Goal: Task Accomplishment & Management: Manage account settings

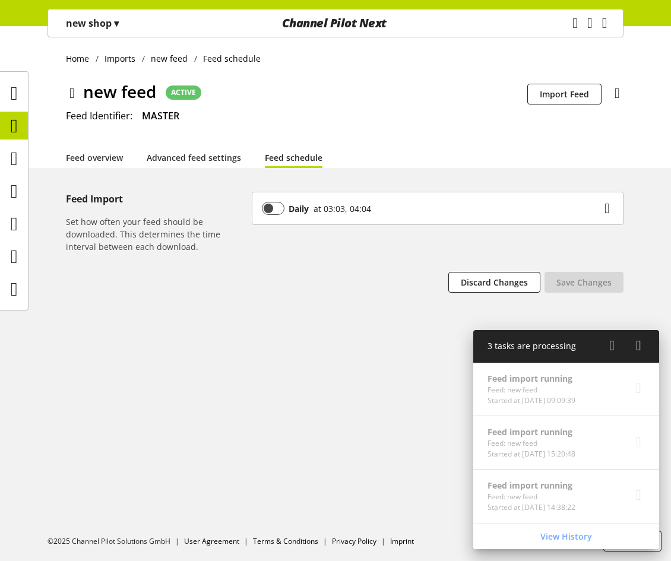
click at [100, 20] on p "new shop ▾" at bounding box center [92, 23] width 53 height 14
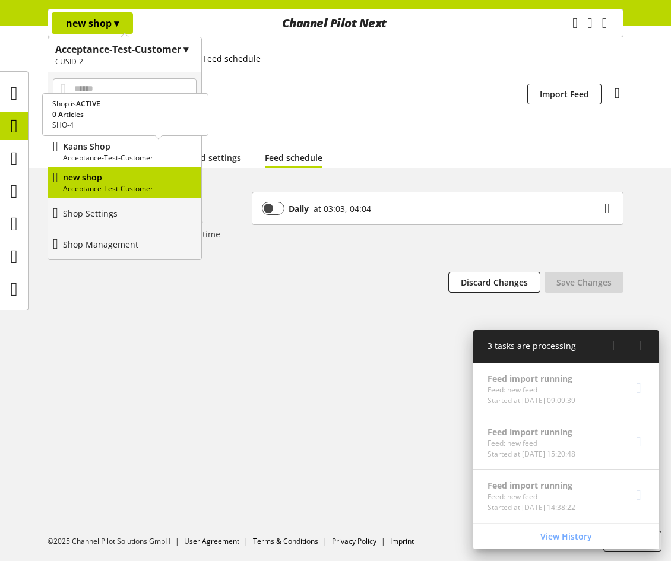
click at [110, 146] on p "Kaans Shop" at bounding box center [130, 146] width 134 height 12
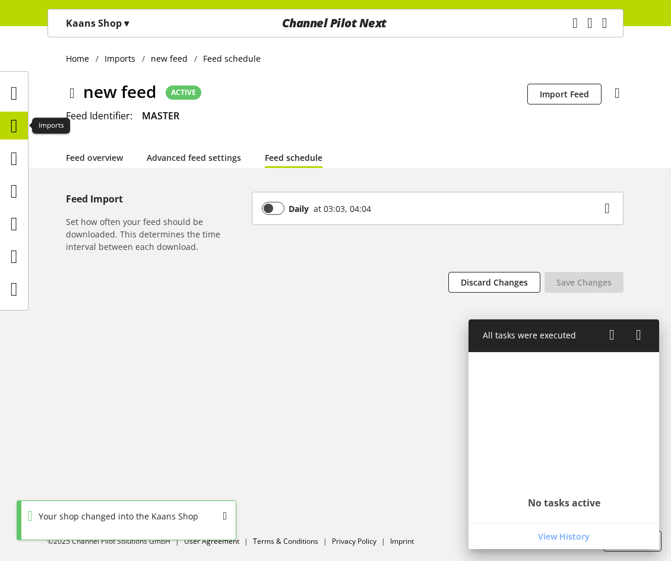
click at [17, 124] on icon at bounding box center [14, 126] width 7 height 24
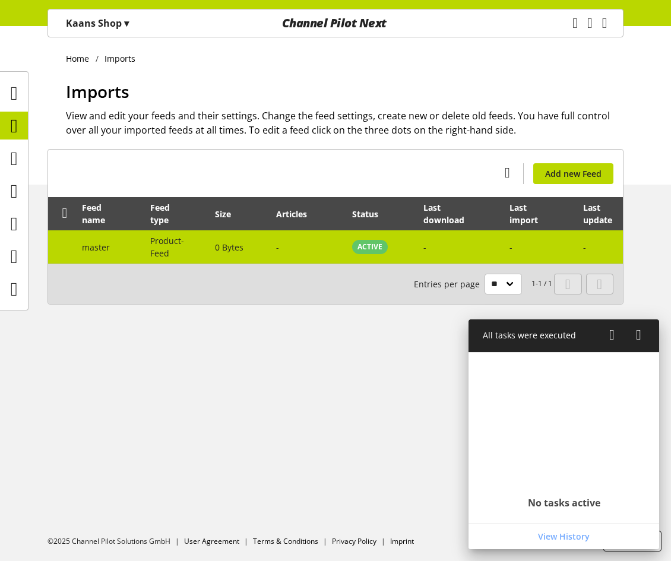
click at [168, 243] on span "Product-Feed" at bounding box center [167, 247] width 34 height 24
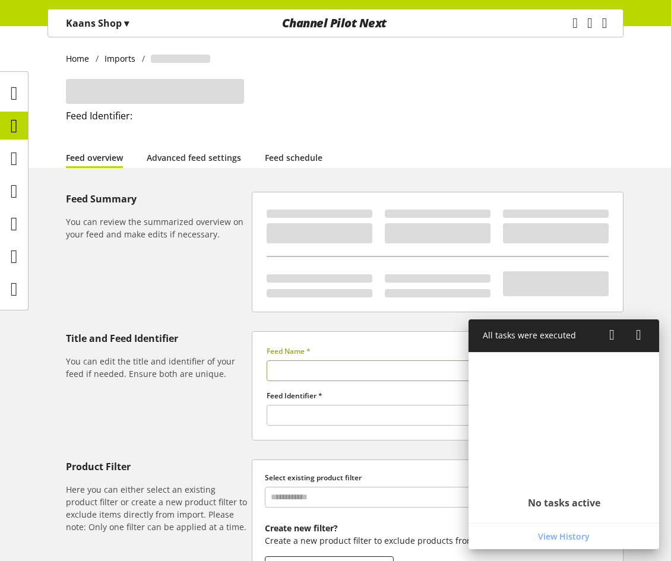
type input "******"
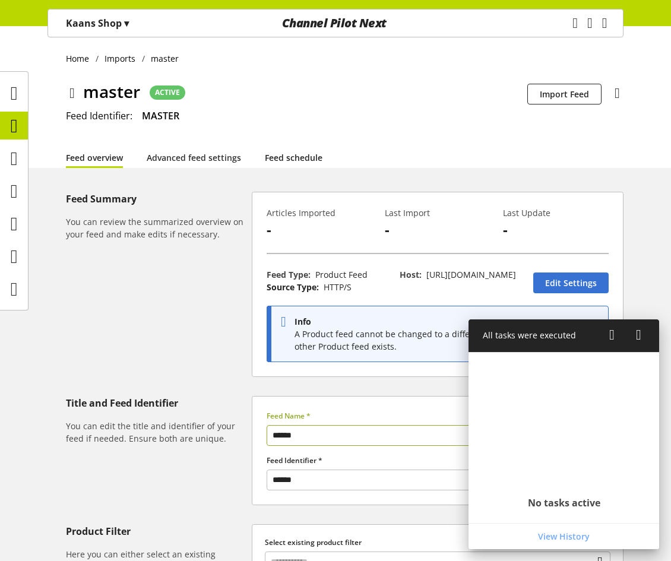
click at [271, 156] on link "Feed schedule" at bounding box center [294, 157] width 58 height 12
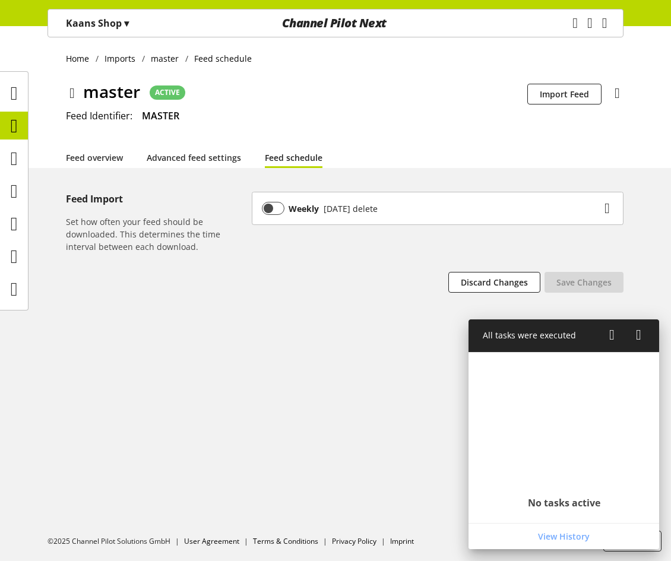
click at [415, 203] on div "Weekly Tomorrow delete" at bounding box center [431, 208] width 339 height 13
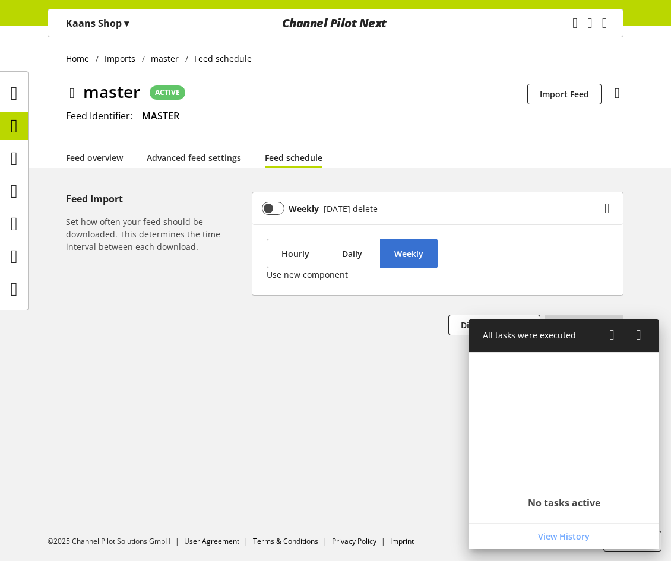
click at [339, 205] on div "Tomorrow delete" at bounding box center [348, 209] width 59 height 12
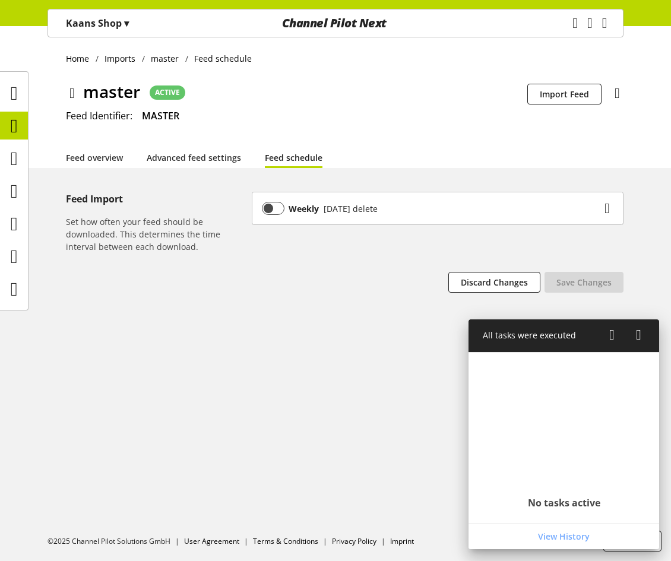
click at [339, 205] on div "Tomorrow delete" at bounding box center [348, 209] width 59 height 12
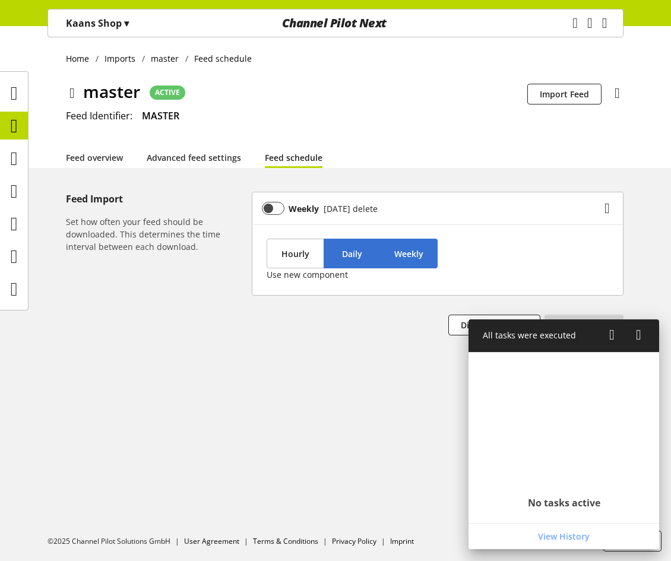
click at [358, 248] on span "Daily" at bounding box center [352, 254] width 20 height 12
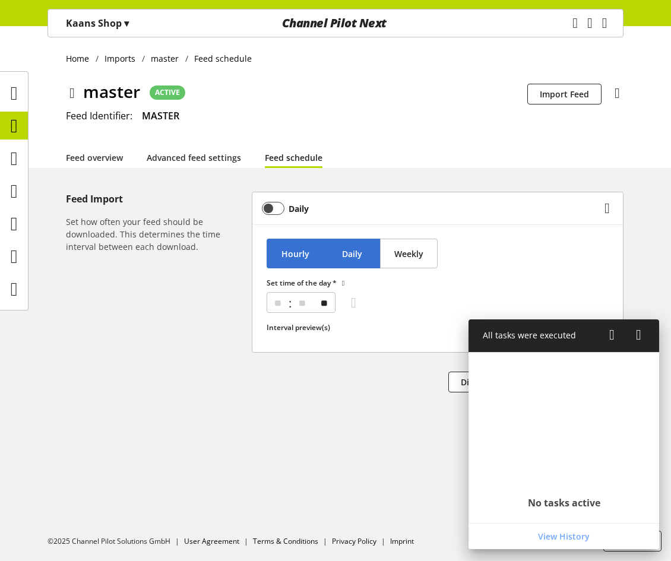
click at [293, 253] on span "Hourly" at bounding box center [296, 254] width 28 height 12
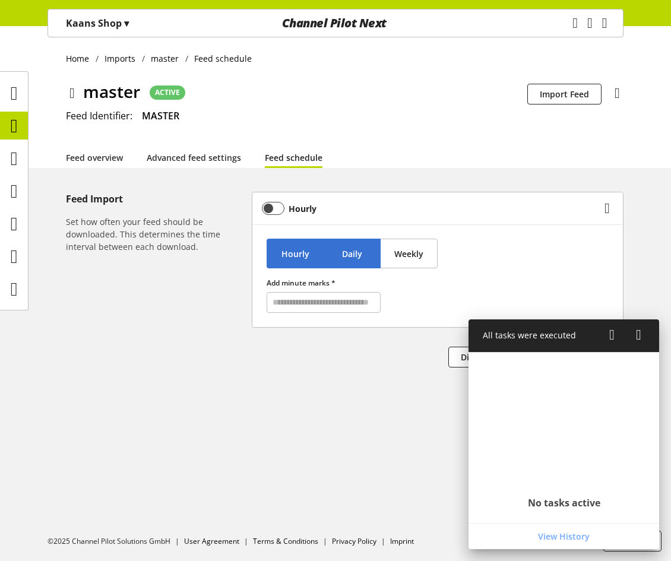
click at [379, 250] on button "Daily" at bounding box center [353, 254] width 58 height 30
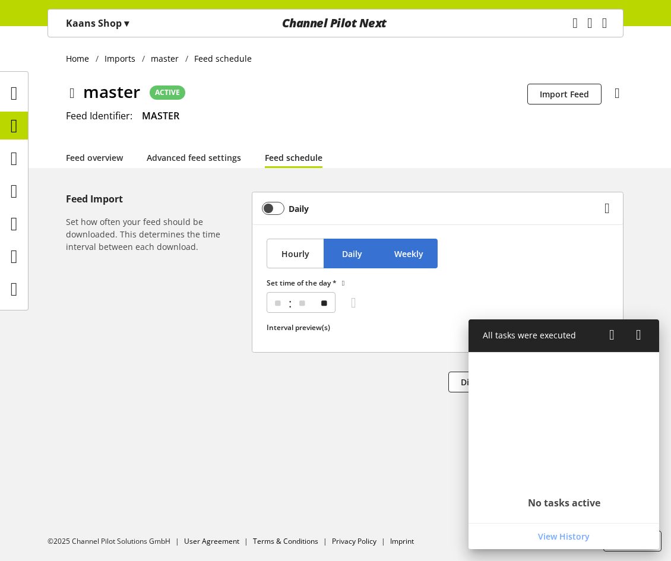
click at [397, 250] on span "Weekly" at bounding box center [408, 254] width 29 height 12
